Goal: Transaction & Acquisition: Purchase product/service

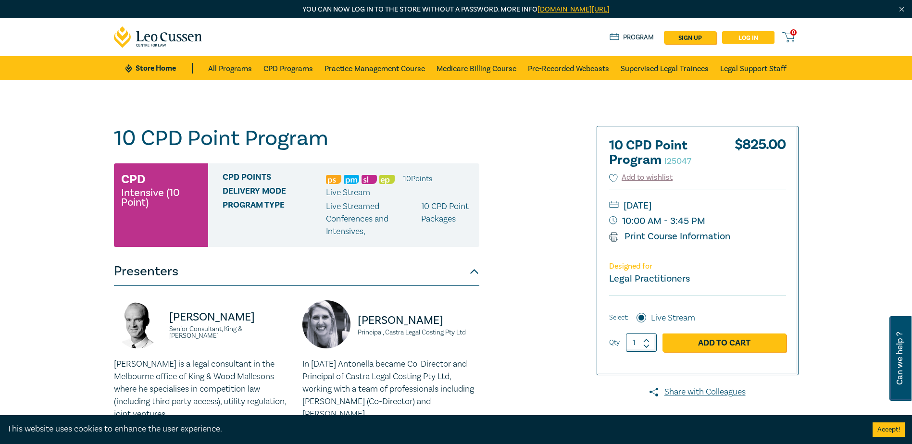
click at [741, 37] on link "Log in" at bounding box center [748, 37] width 52 height 12
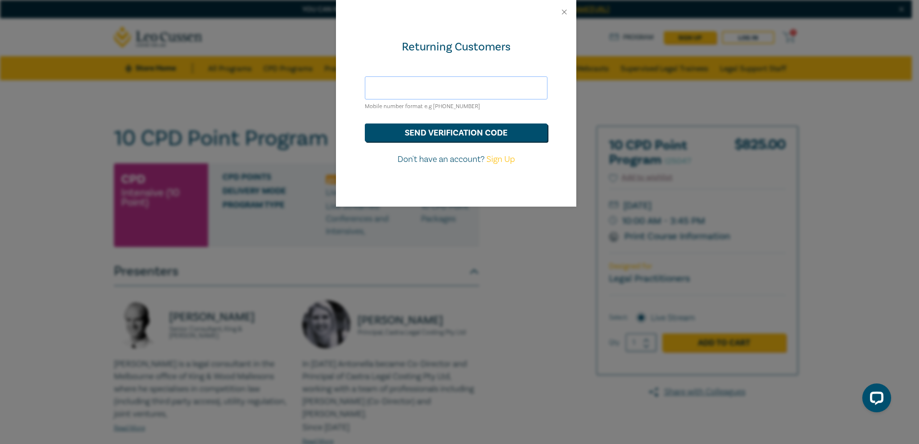
click at [438, 94] on input "text" at bounding box center [456, 87] width 183 height 23
type input "hds@hoyledasilva.com.au"
click at [468, 133] on button "send verification code" at bounding box center [456, 133] width 183 height 18
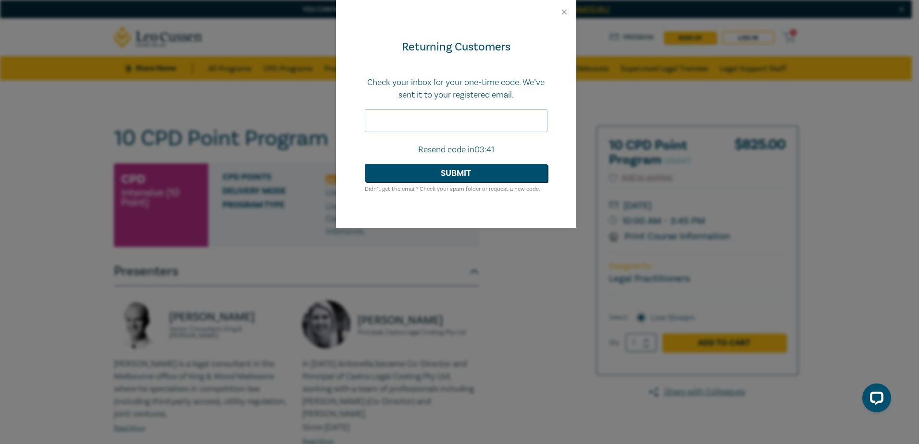
click at [474, 126] on input "text" at bounding box center [456, 120] width 183 height 23
paste input "558860"
type input "558860"
click at [475, 179] on button "Submit" at bounding box center [456, 173] width 183 height 18
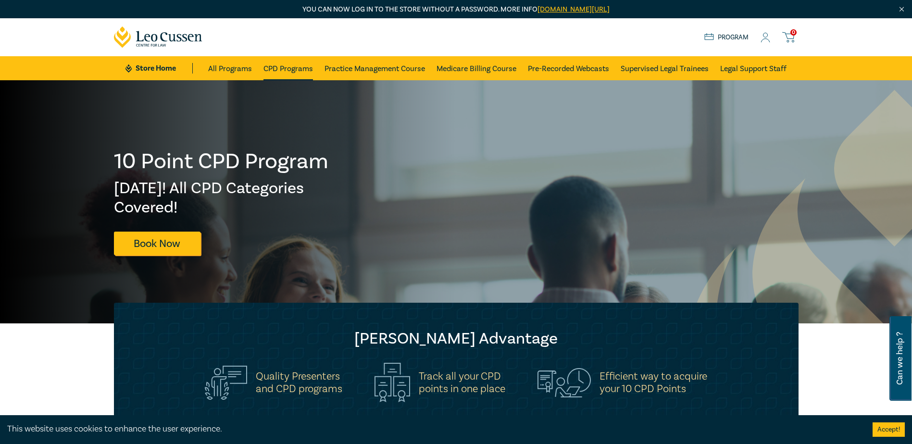
click at [277, 69] on link "CPD Programs" at bounding box center [288, 68] width 50 height 24
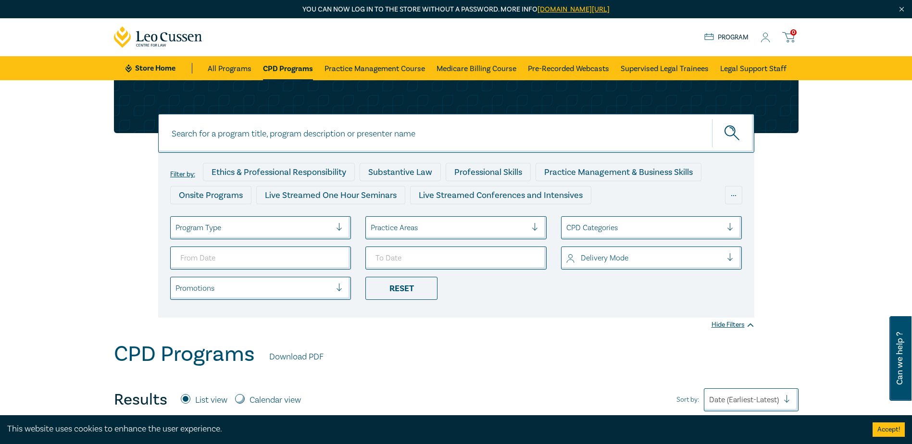
click at [245, 134] on input at bounding box center [456, 133] width 596 height 39
type input "10 cpd"
click at [712, 119] on button "submit" at bounding box center [733, 133] width 42 height 29
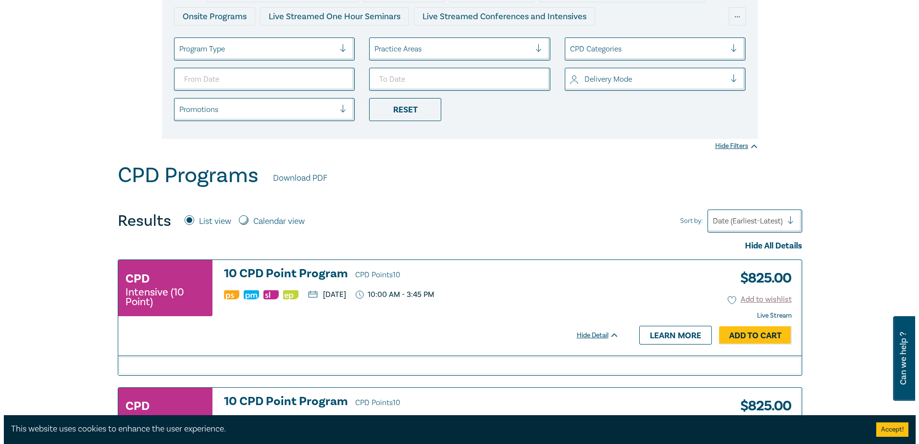
scroll to position [192, 0]
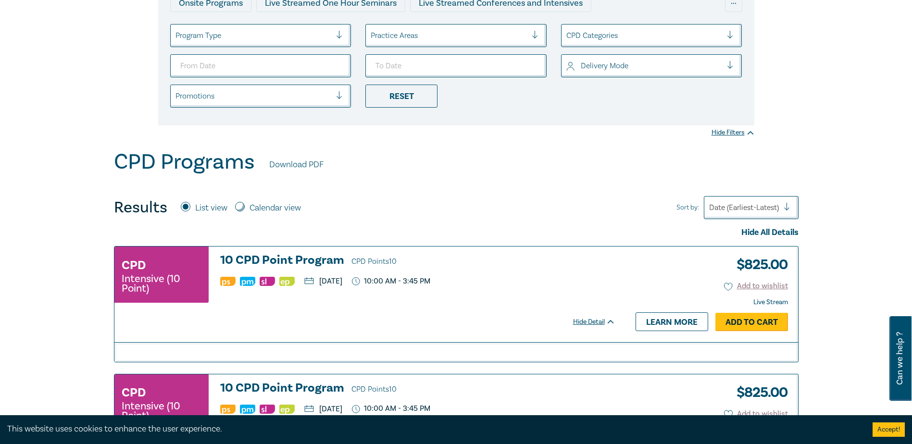
click at [750, 322] on link "Add to Cart" at bounding box center [751, 322] width 73 height 18
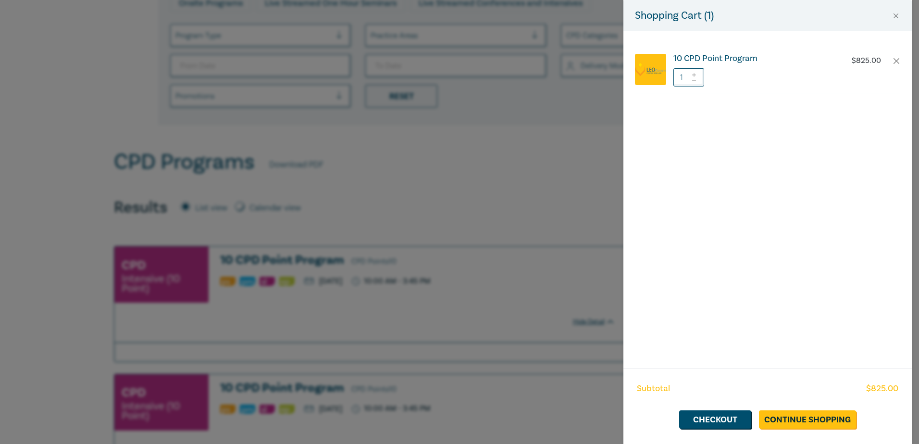
click at [711, 60] on h6 "10 CPD Point Program" at bounding box center [753, 59] width 160 height 10
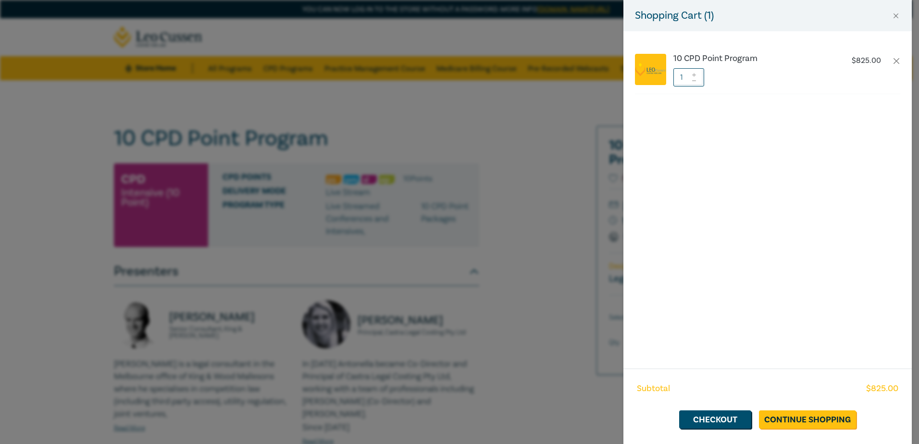
click at [539, 116] on div "Shopping Cart ( 1 ) 10 CPD Point Program $ 825.00 1 Subtotal $ 825.00 Checkout …" at bounding box center [459, 222] width 919 height 444
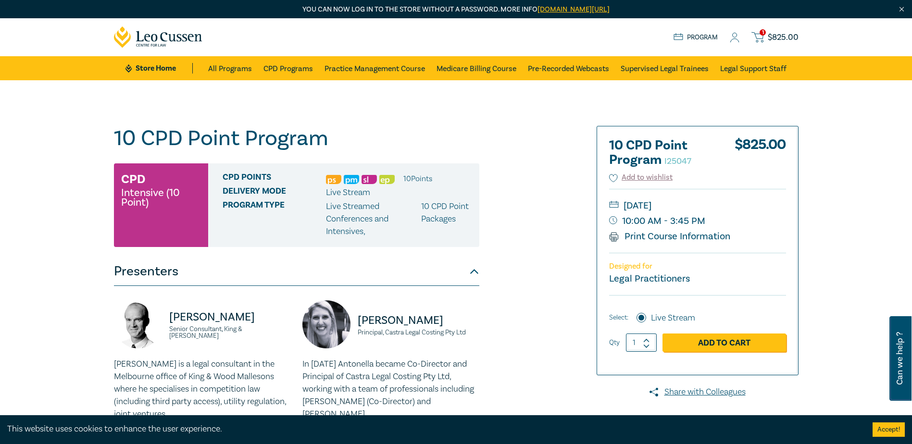
drag, startPoint x: 716, startPoint y: 345, endPoint x: 848, endPoint y: 209, distance: 189.3
click at [772, 34] on span "$ 825.00" at bounding box center [783, 37] width 31 height 11
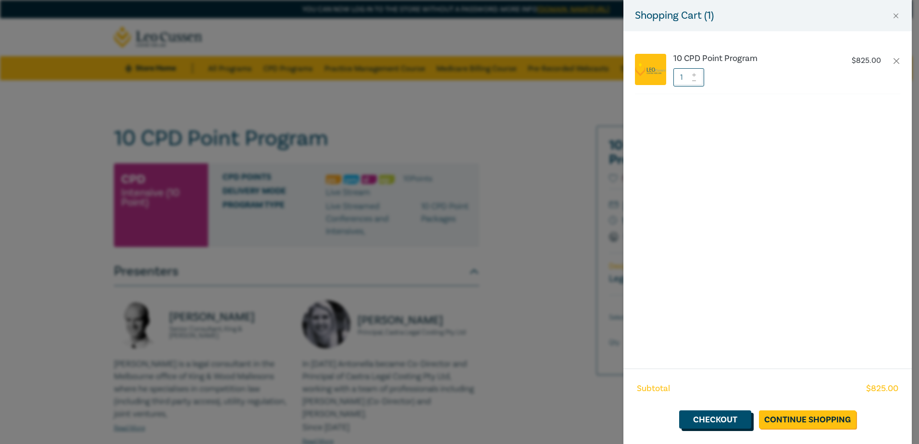
click at [734, 417] on link "Checkout" at bounding box center [715, 419] width 72 height 18
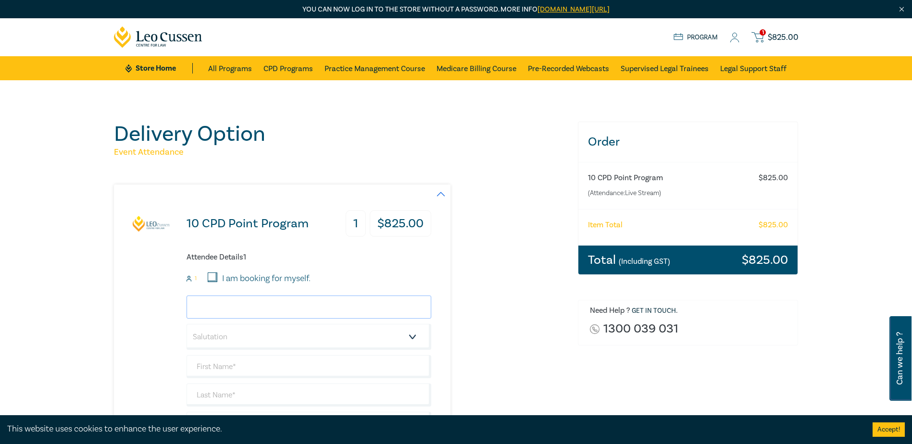
click at [229, 309] on input "email" at bounding box center [308, 307] width 245 height 23
type input "m"
click at [225, 342] on select "Salutation Mr. Mrs. Ms. Miss Dr. Prof. Other" at bounding box center [308, 337] width 245 height 26
select select "Mrs."
click at [186, 324] on select "Salutation Mr. Mrs. Ms. Miss Dr. Prof. Other" at bounding box center [308, 337] width 245 height 26
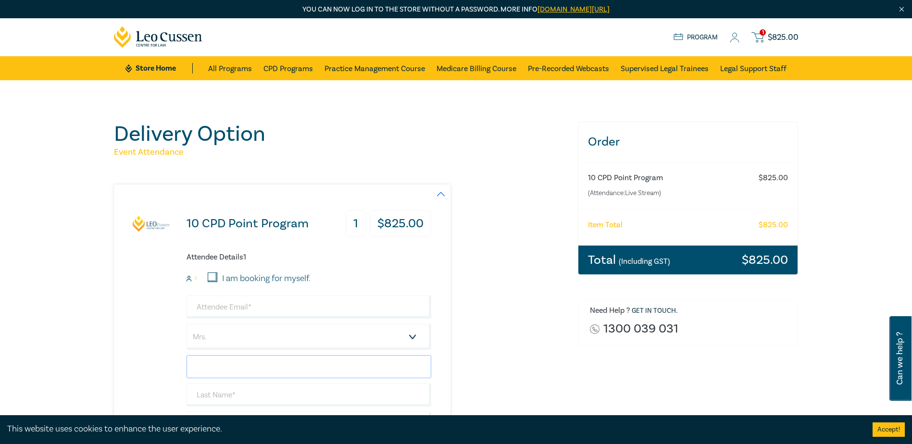
click at [234, 373] on input "text" at bounding box center [308, 366] width 245 height 23
type input "Melissa"
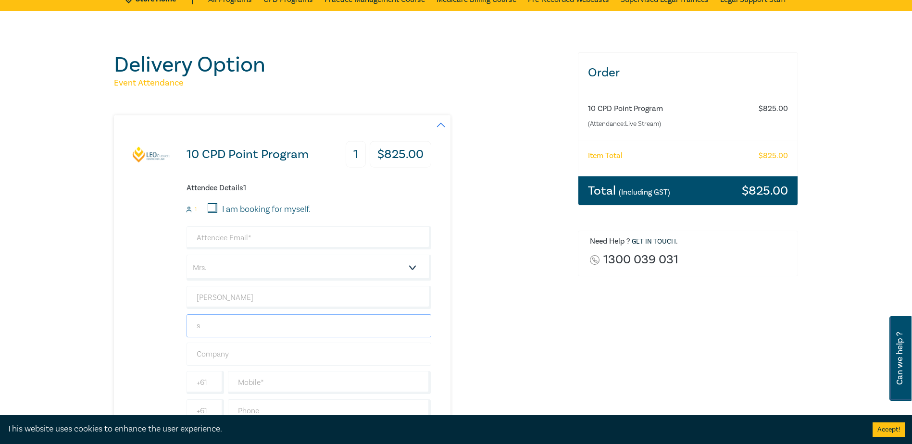
scroll to position [144, 0]
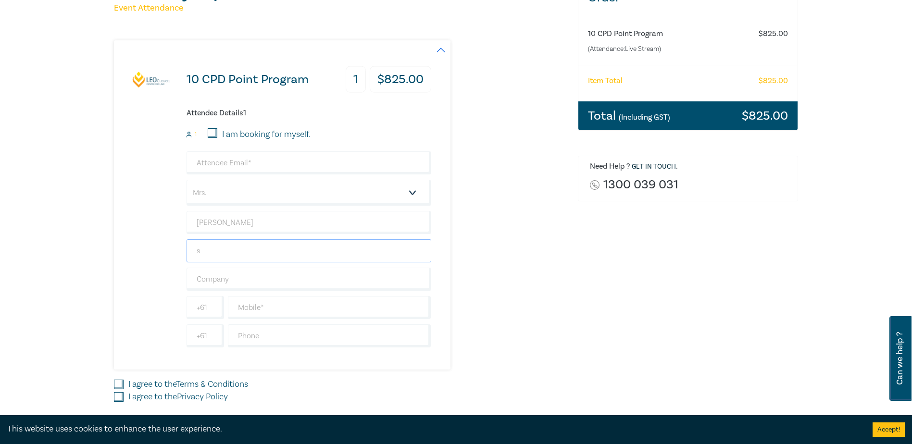
type input "s"
click at [272, 162] on input "email" at bounding box center [308, 162] width 245 height 23
paste input "[EMAIL_ADDRESS][DOMAIN_NAME]"
type input "[EMAIL_ADDRESS][DOMAIN_NAME]"
click at [244, 253] on input "s" at bounding box center [308, 250] width 245 height 23
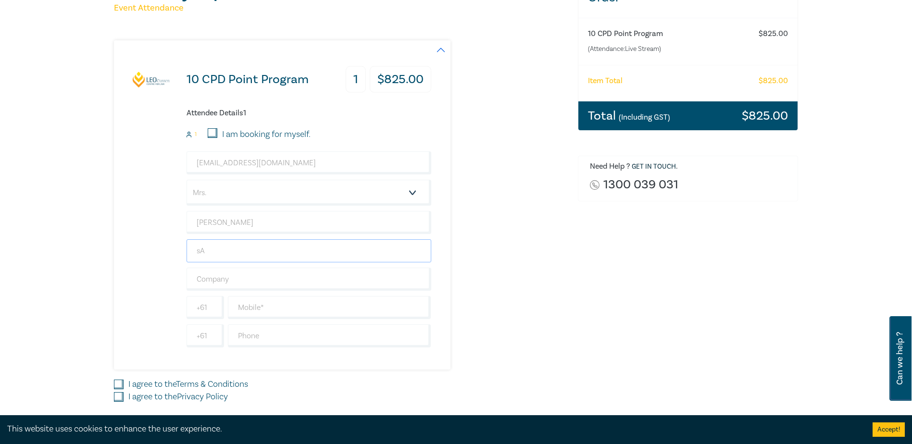
type input "s"
type input "Sayers"
type input "Hoyle Da Silva Lawyers"
click at [240, 307] on input "text" at bounding box center [329, 307] width 203 height 23
click at [116, 384] on input "I agree to the Terms & Conditions" at bounding box center [119, 385] width 10 height 10
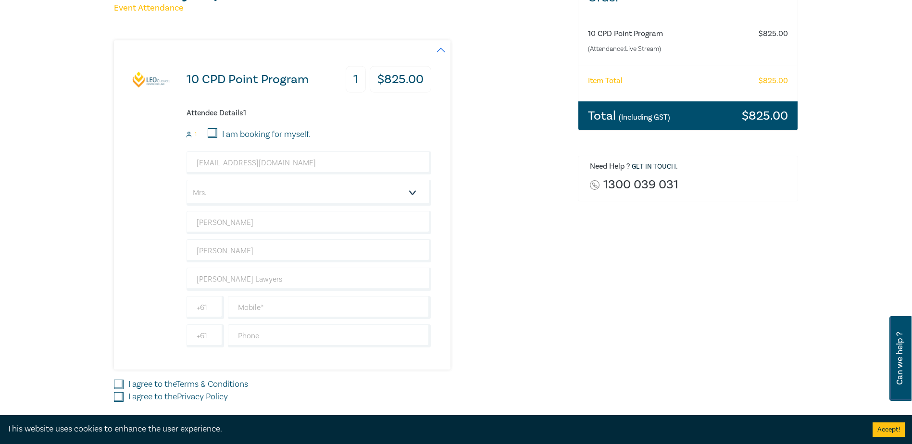
checkbox input "true"
click at [116, 397] on input "I agree to the Privacy Policy" at bounding box center [119, 397] width 10 height 10
drag, startPoint x: 116, startPoint y: 397, endPoint x: 136, endPoint y: 398, distance: 19.7
click at [116, 398] on input "I agree to the Privacy Policy" at bounding box center [119, 397] width 10 height 10
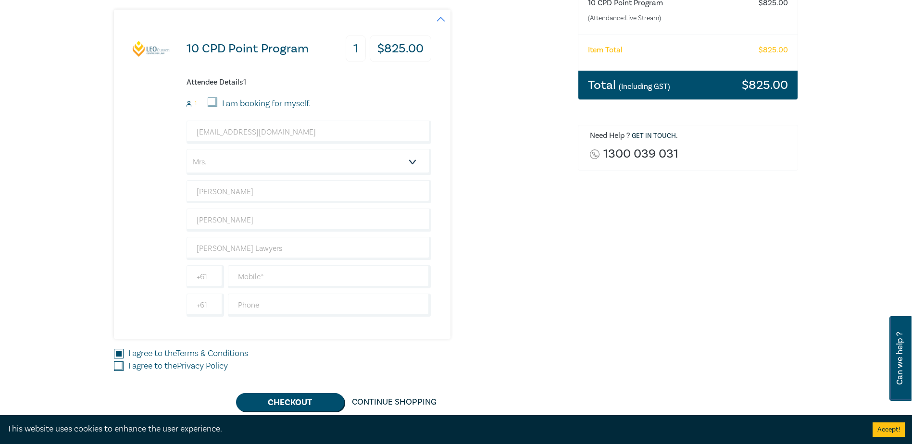
scroll to position [192, 0]
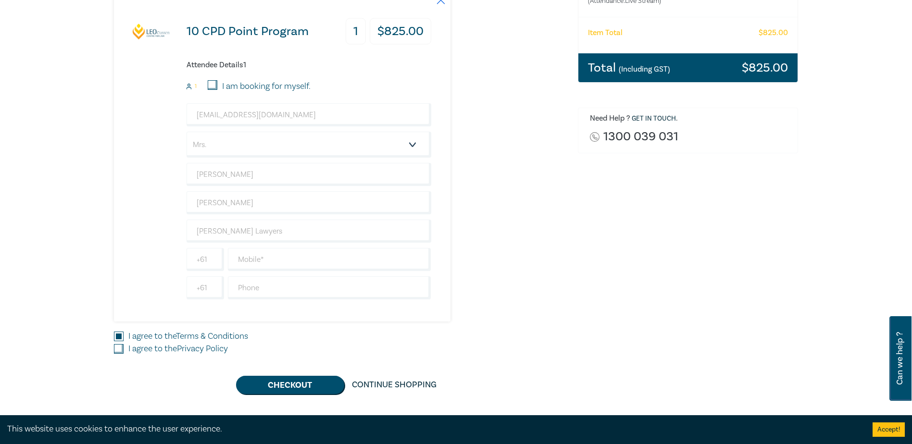
click at [119, 353] on input "I agree to the Privacy Policy" at bounding box center [119, 349] width 10 height 10
checkbox input "true"
click at [260, 263] on input "text" at bounding box center [329, 259] width 203 height 23
paste input "(03) 9999 1056"
type input "(03) 9999 1056"
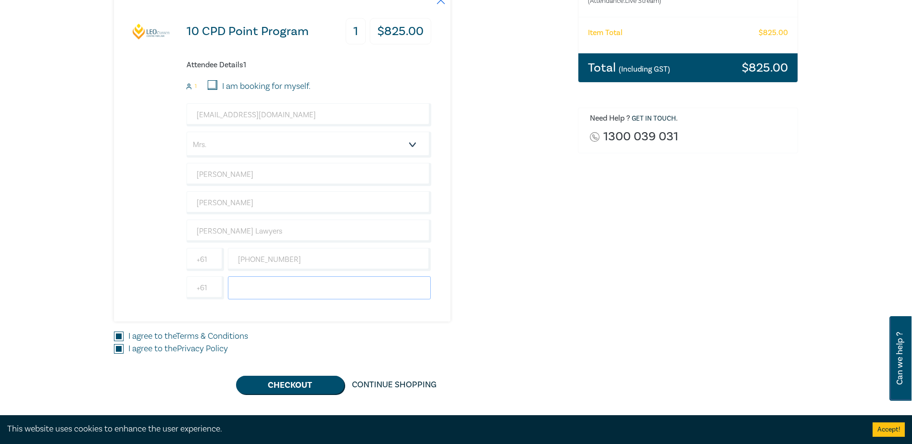
click at [262, 286] on input "text" at bounding box center [329, 287] width 203 height 23
paste input "(03) 9999 1056"
type input "(03) 9999 1056"
click at [254, 262] on input "(03) 9999 1056" at bounding box center [329, 259] width 203 height 23
type input "0399991056"
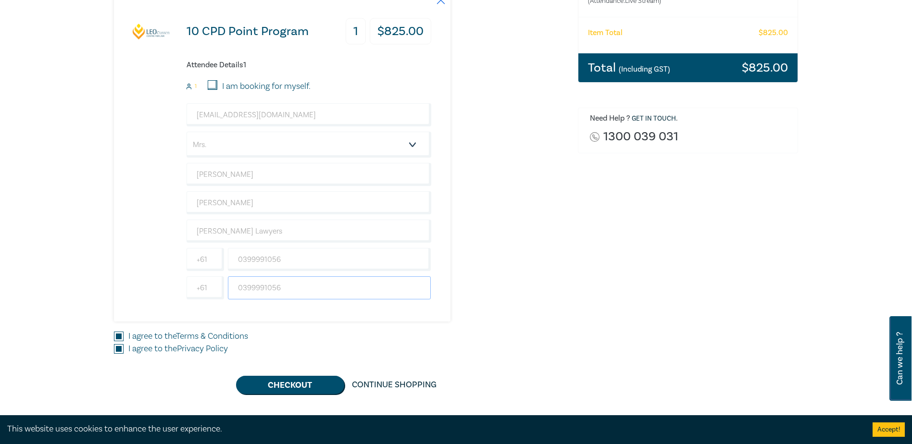
type input "0399991056"
click at [540, 205] on div "10 CPD Point Program 1 $ 825.00 Attendee Details 1 1 I am booking for myself. m…" at bounding box center [340, 156] width 452 height 329
click at [285, 385] on button "Checkout" at bounding box center [290, 385] width 108 height 18
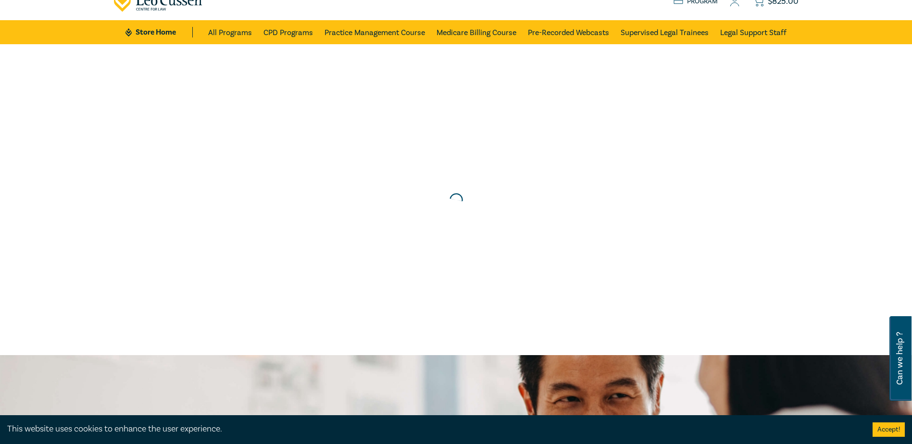
scroll to position [0, 0]
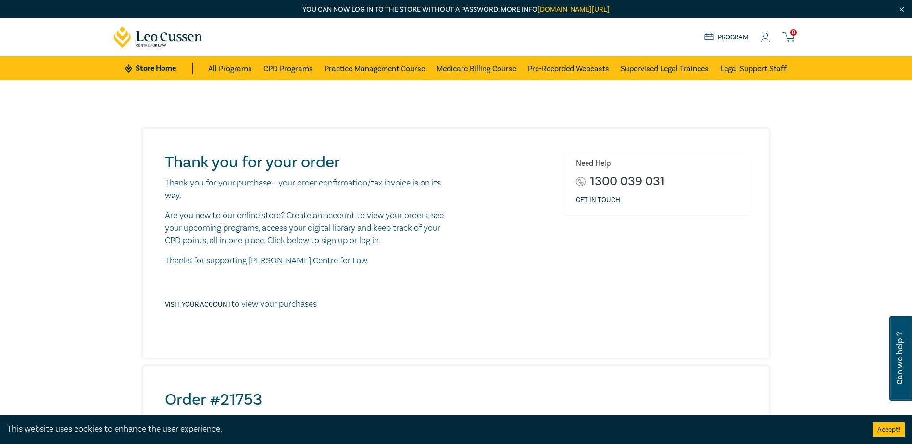
click at [760, 35] on icon at bounding box center [765, 38] width 10 height 10
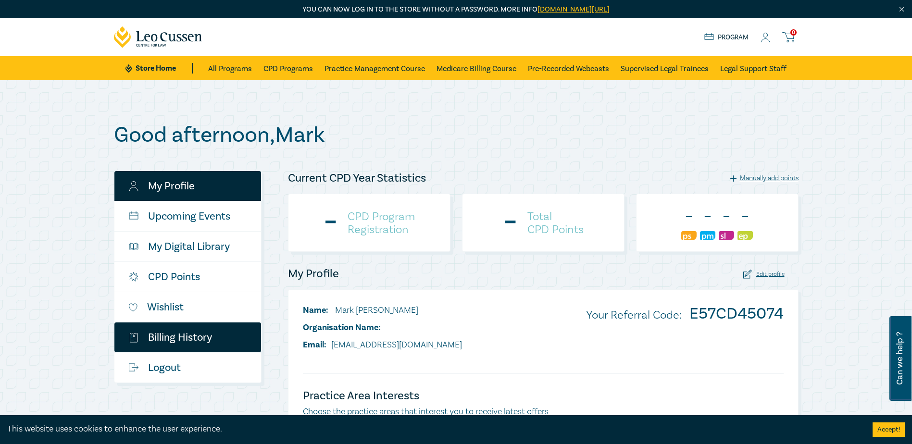
click at [202, 340] on link "$ Billing History" at bounding box center [187, 337] width 147 height 30
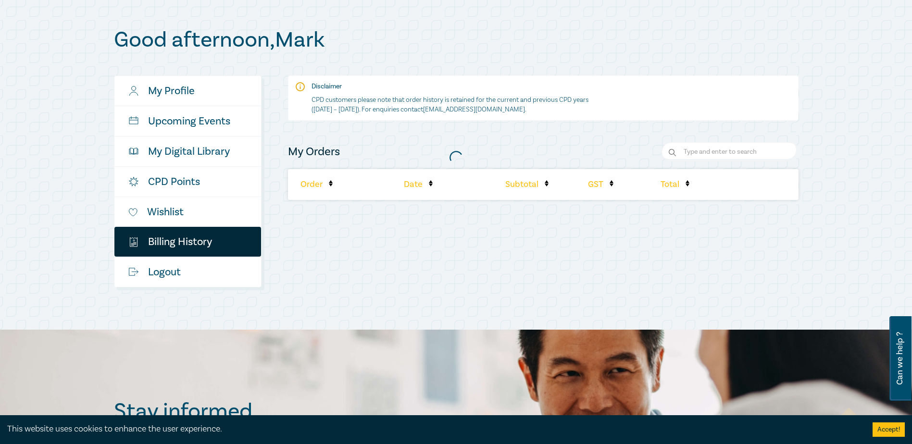
scroll to position [96, 0]
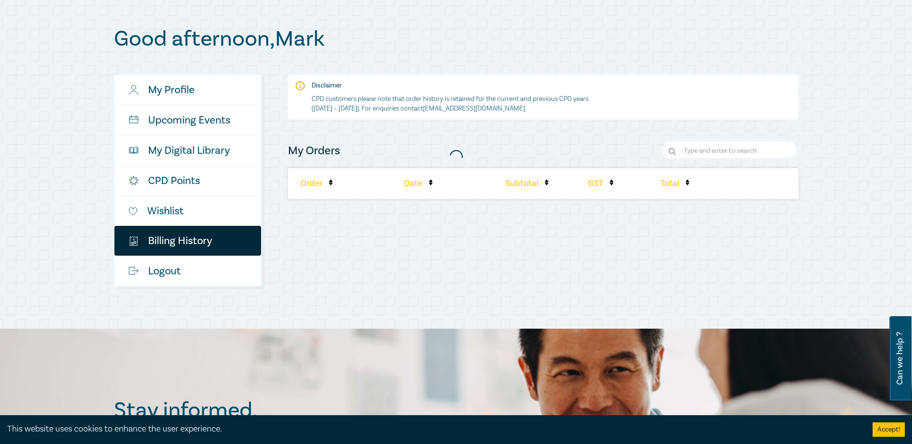
click at [689, 46] on div at bounding box center [456, 157] width 694 height 270
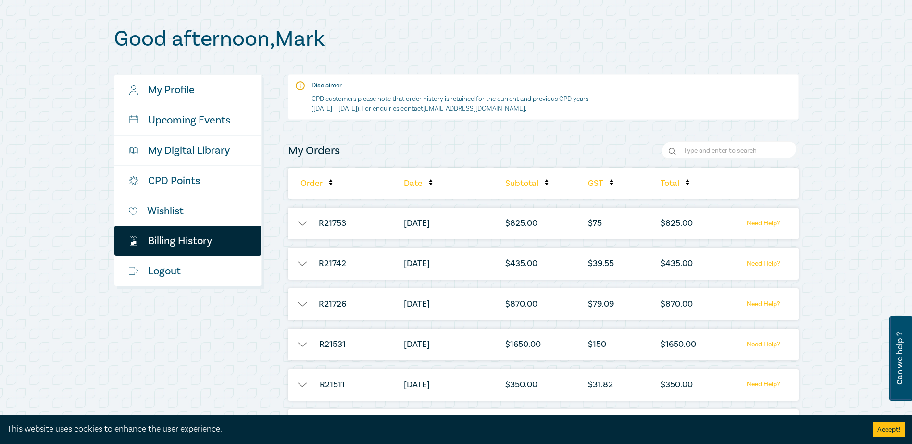
click at [425, 225] on li "[DATE]" at bounding box center [438, 224] width 79 height 32
click at [297, 226] on button "button" at bounding box center [302, 224] width 29 height 10
click at [303, 225] on button "button" at bounding box center [302, 224] width 29 height 10
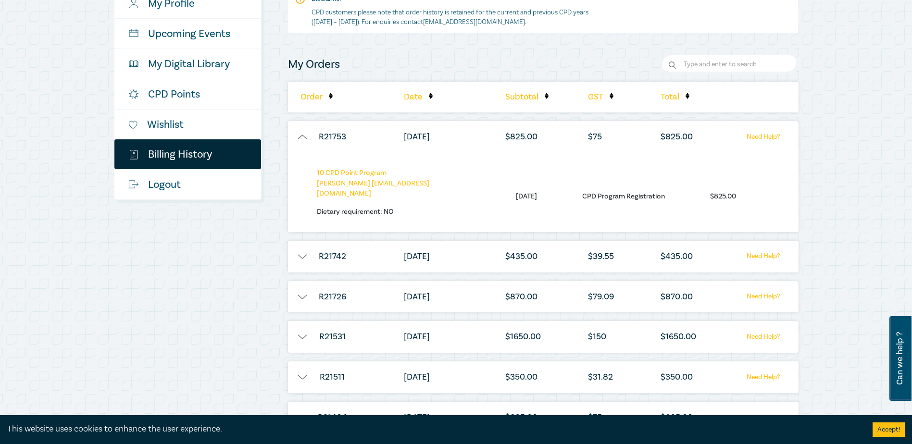
scroll to position [192, 0]
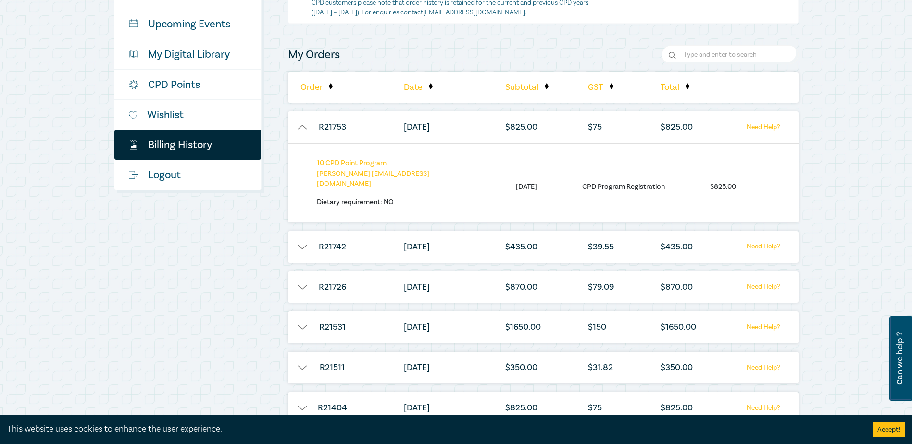
click at [305, 283] on button "button" at bounding box center [302, 288] width 29 height 10
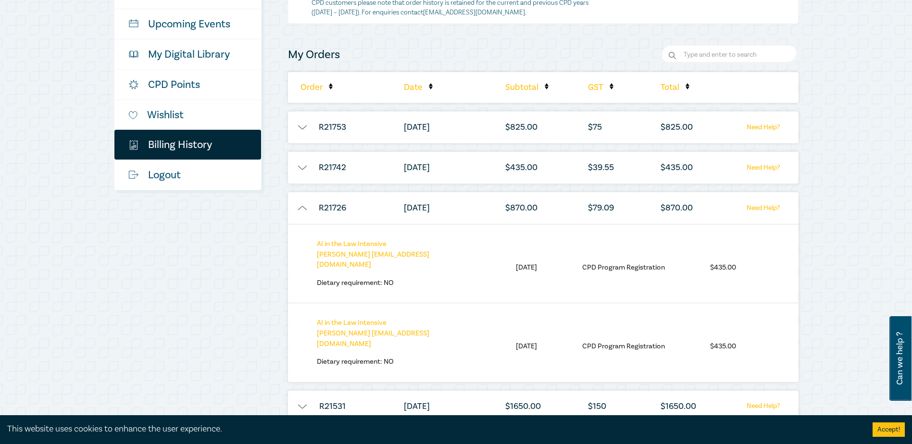
click at [305, 277] on div "AI in the Law Intensive [PERSON_NAME] [PERSON_NAME][EMAIL_ADDRESS][DOMAIN_NAME]…" at bounding box center [543, 263] width 510 height 79
drag, startPoint x: 305, startPoint y: 277, endPoint x: 297, endPoint y: 209, distance: 68.2
click at [297, 209] on button "button" at bounding box center [302, 208] width 29 height 10
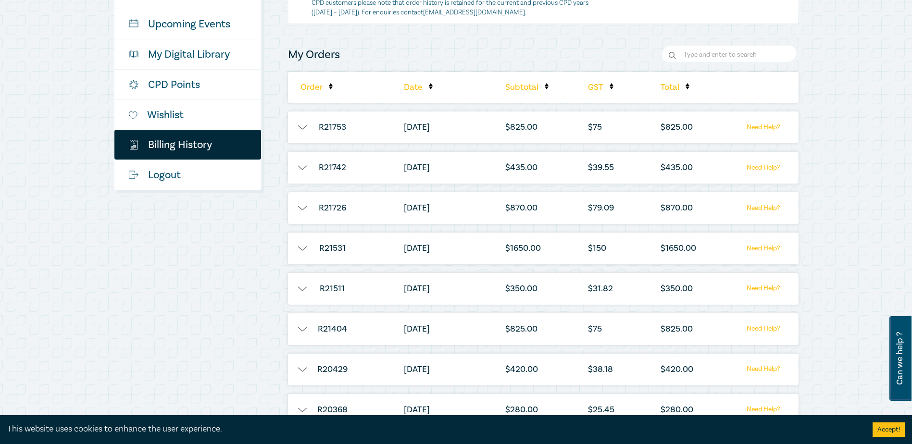
click at [301, 329] on button "button" at bounding box center [302, 329] width 29 height 10
click at [302, 326] on button "button" at bounding box center [302, 329] width 29 height 10
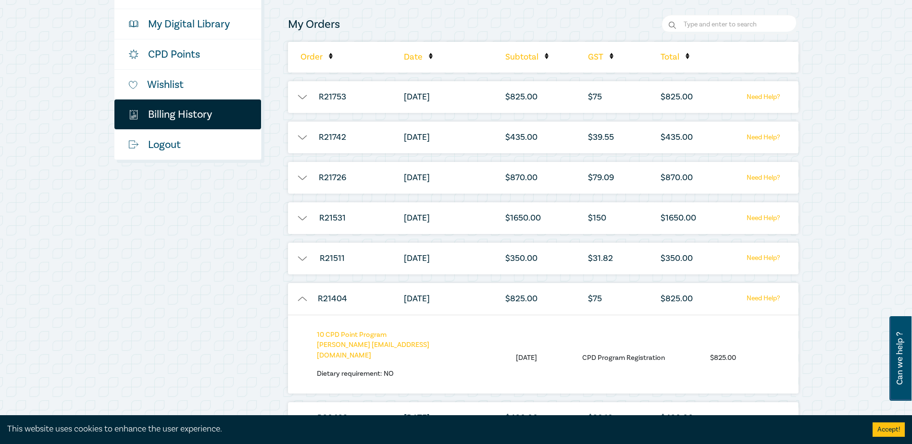
scroll to position [288, 0]
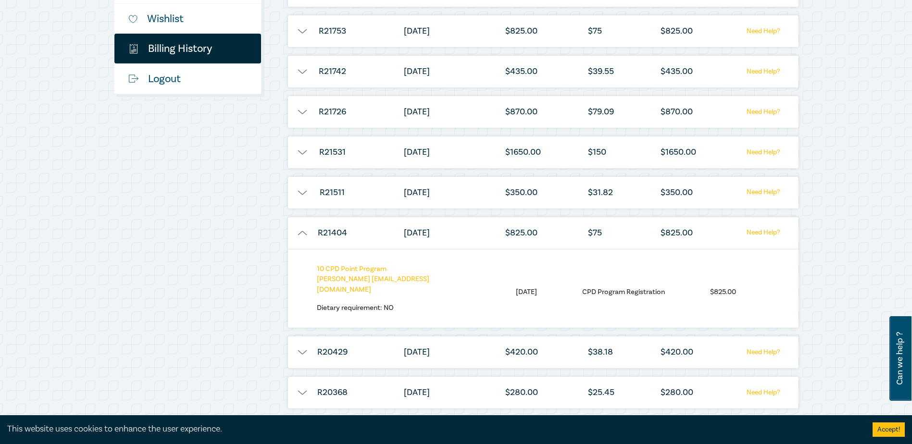
click at [302, 234] on button "button" at bounding box center [302, 233] width 29 height 10
click at [300, 154] on button "button" at bounding box center [302, 153] width 29 height 10
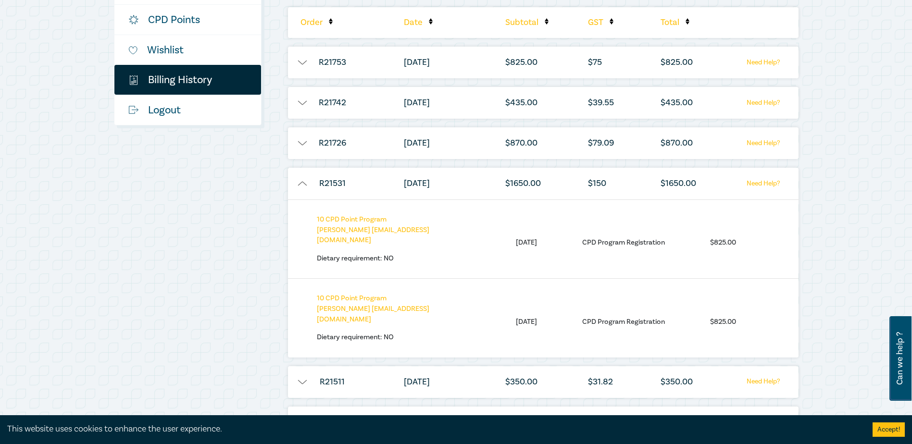
scroll to position [240, 0]
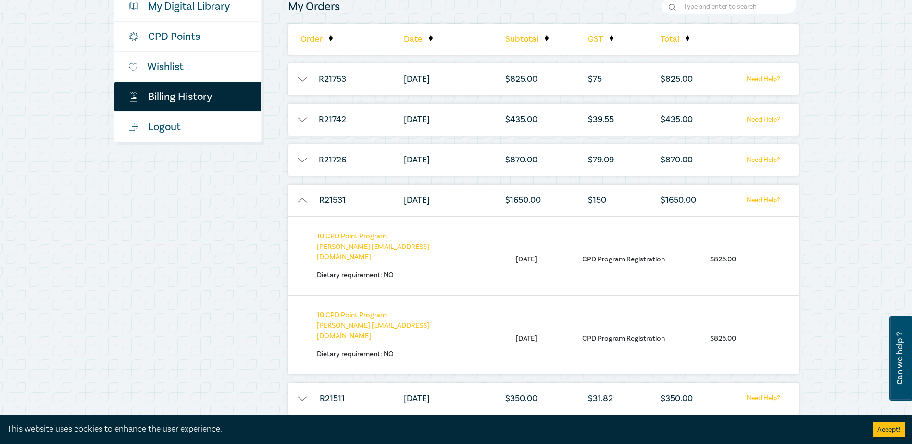
click at [300, 196] on li "R21531" at bounding box center [332, 201] width 89 height 32
click at [301, 198] on button "button" at bounding box center [302, 201] width 29 height 10
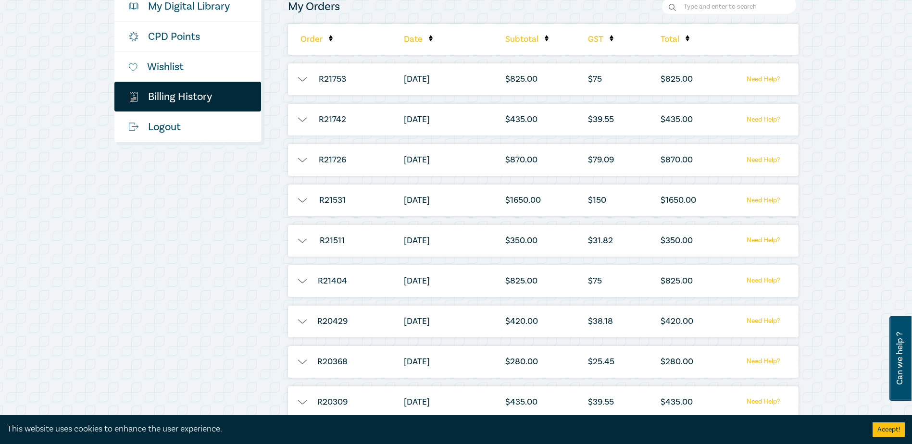
click at [302, 285] on button "button" at bounding box center [302, 281] width 29 height 10
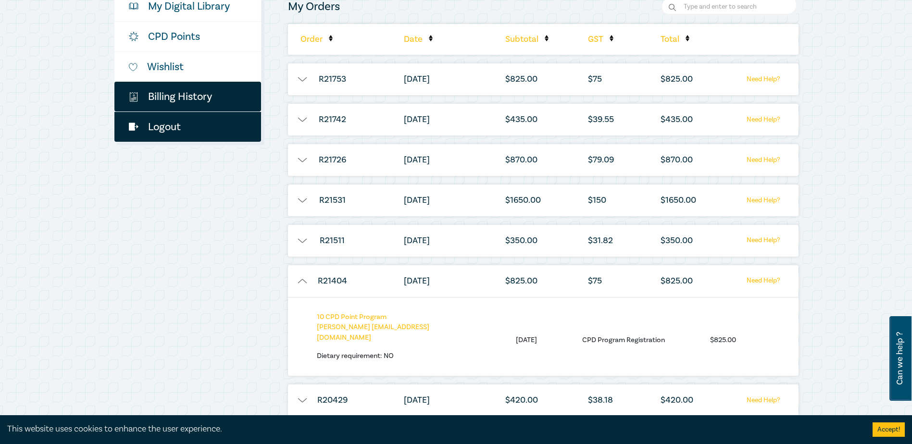
click at [158, 130] on link "Logout" at bounding box center [187, 127] width 147 height 30
